Goal: Task Accomplishment & Management: Use online tool/utility

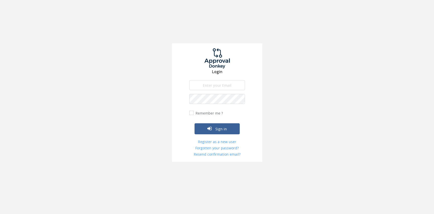
click at [225, 87] on input "email" at bounding box center [217, 85] width 56 height 10
type input "[PERSON_NAME][EMAIL_ADDRESS][PERSON_NAME][DOMAIN_NAME]"
click at [195, 124] on button "Sign in" at bounding box center [217, 129] width 45 height 11
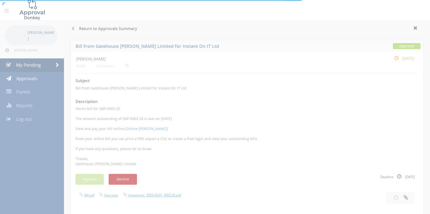
click at [34, 64] on div at bounding box center [215, 107] width 430 height 214
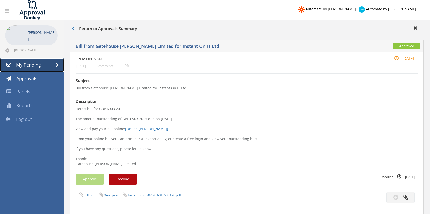
click at [34, 64] on span "My Pending" at bounding box center [28, 65] width 25 height 6
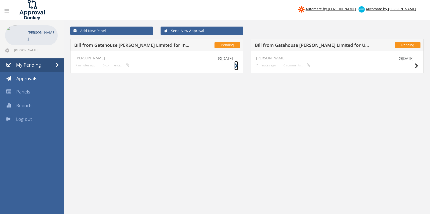
click at [236, 65] on icon at bounding box center [237, 66] width 4 height 5
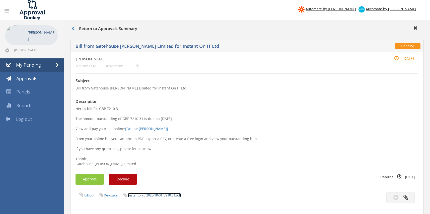
click at [158, 196] on link "Instantonit_2025-10-01_7210.31.pdf" at bounding box center [154, 195] width 53 height 5
click at [86, 181] on button "Approve" at bounding box center [90, 179] width 28 height 11
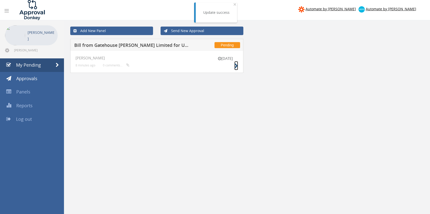
click at [237, 66] on icon at bounding box center [237, 66] width 4 height 5
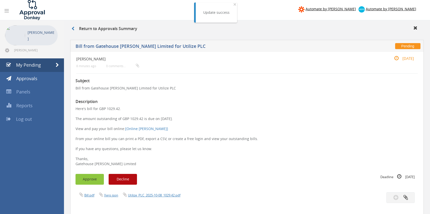
click at [94, 181] on button "Approve" at bounding box center [90, 179] width 28 height 11
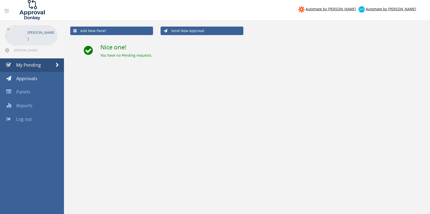
click at [11, 174] on div "Automate by [PERSON_NAME] Automate by [PERSON_NAME] [PERSON_NAME] [PERSON_NAME]…" at bounding box center [215, 161] width 430 height 322
